Goal: Task Accomplishment & Management: Use online tool/utility

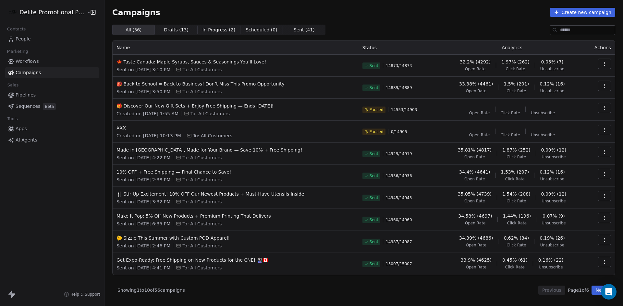
click at [227, 62] on span "🍁 Taste Canada: Maple Syrups, Sauces & Seasonings You’ll Love!" at bounding box center [235, 62] width 238 height 6
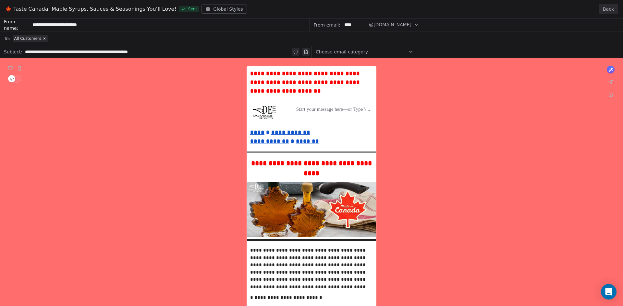
click at [609, 11] on button "Back" at bounding box center [608, 9] width 19 height 10
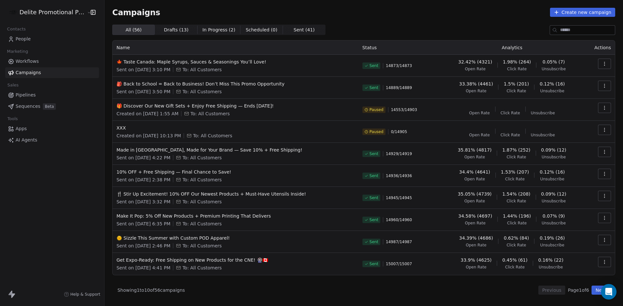
click at [607, 64] on button "button" at bounding box center [604, 64] width 13 height 10
click at [567, 119] on span "Duplicate" at bounding box center [565, 120] width 25 height 8
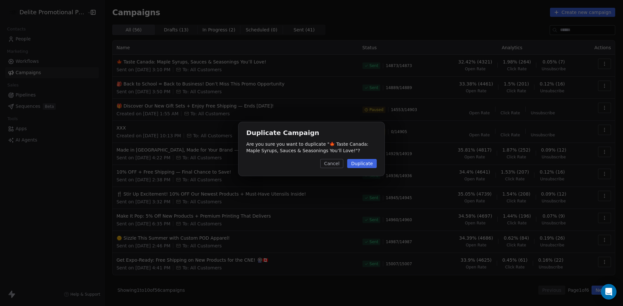
click at [359, 164] on button "Duplicate" at bounding box center [362, 163] width 30 height 9
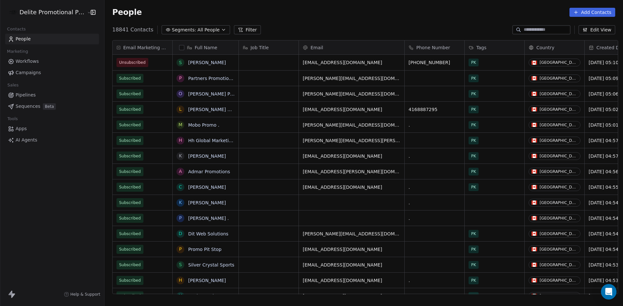
scroll to position [265, 516]
click at [29, 70] on span "Campaigns" at bounding box center [28, 72] width 25 height 7
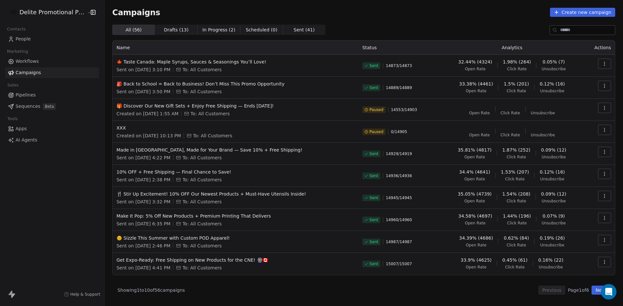
click at [604, 64] on icon "button" at bounding box center [604, 64] width 0 height 0
click at [572, 120] on span "Duplicate" at bounding box center [565, 120] width 25 height 8
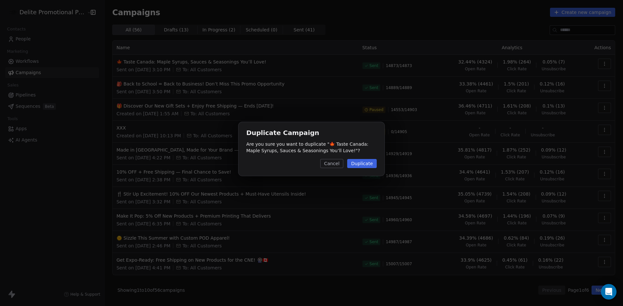
click at [354, 162] on button "Duplicate" at bounding box center [362, 163] width 30 height 9
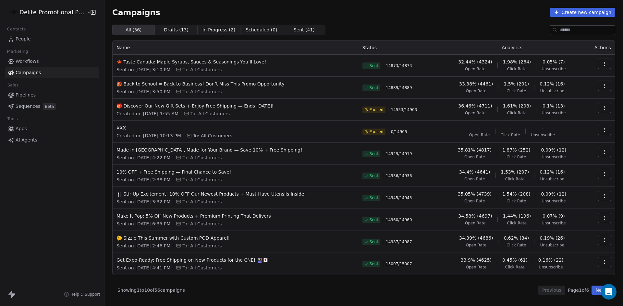
click at [359, 44] on th "Status" at bounding box center [398, 48] width 81 height 14
click at [178, 30] on span "Drafts ( 13 )" at bounding box center [176, 30] width 25 height 7
click at [138, 30] on span "All ( 56 ) All ( 56 )" at bounding box center [133, 30] width 42 height 10
click at [343, 27] on div "All ( 56 ) All ( 56 ) Drafts ( 13 ) Drafts ( 13 ) In Progress ( 2 ) In Progress…" at bounding box center [363, 30] width 503 height 10
